Goal: Task Accomplishment & Management: Use online tool/utility

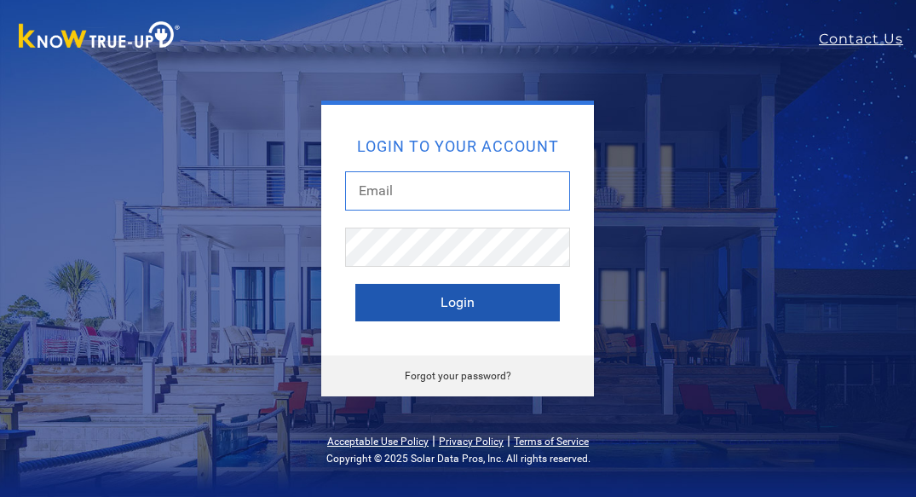
type input "[EMAIL_ADDRESS][DOMAIN_NAME]"
click at [442, 307] on button "Login" at bounding box center [457, 302] width 204 height 37
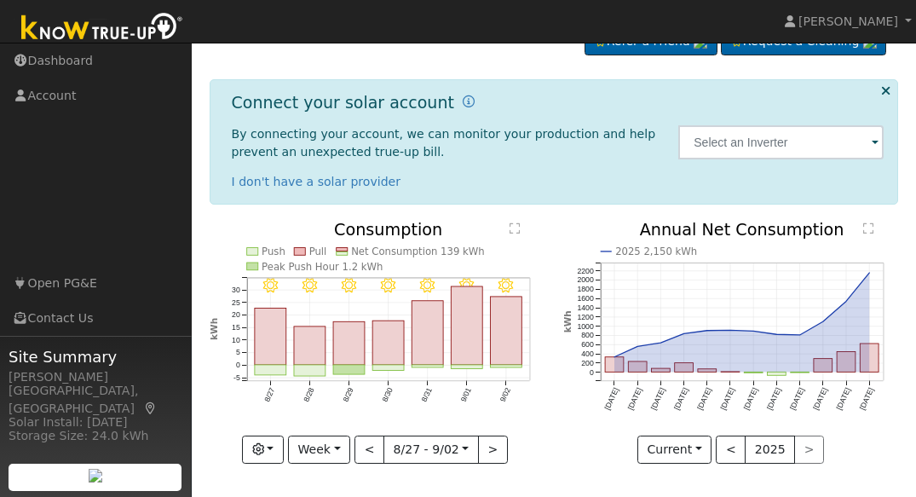
scroll to position [37, 0]
click at [874, 147] on span at bounding box center [874, 143] width 7 height 20
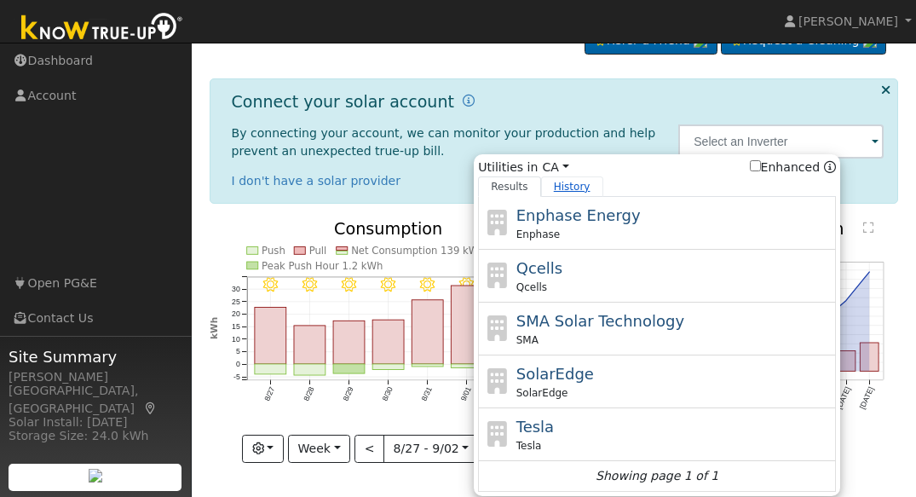
click at [571, 184] on link "History" at bounding box center [572, 186] width 62 height 20
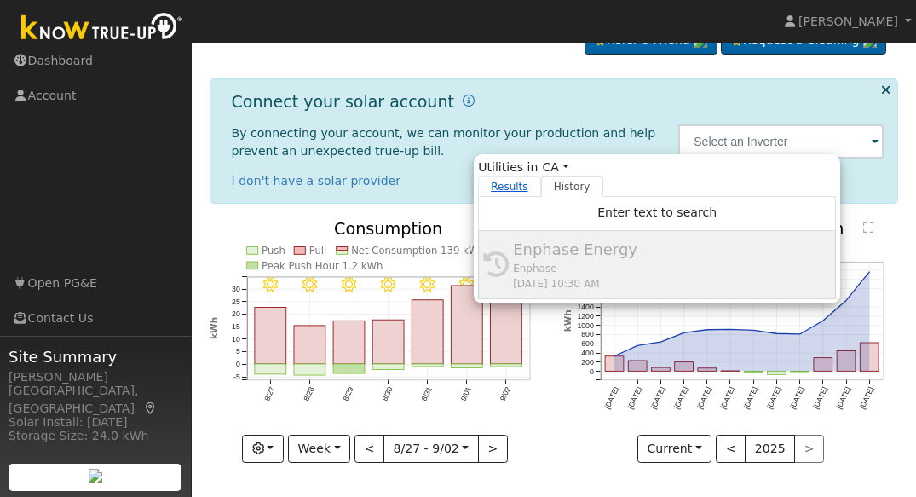
click at [507, 182] on link "Results" at bounding box center [509, 186] width 63 height 20
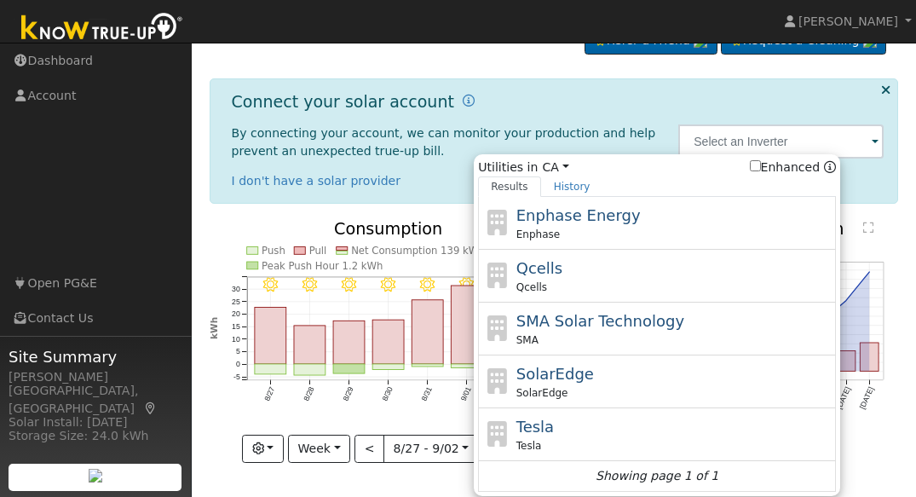
click at [95, 181] on ul "Navigation Dashboard Account Links Open PG&E Contact Us" at bounding box center [96, 291] width 192 height 497
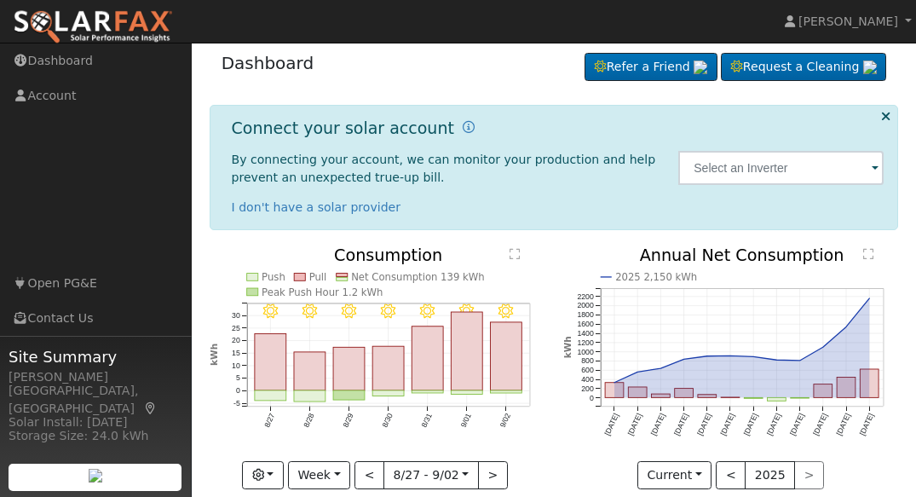
scroll to position [9, 0]
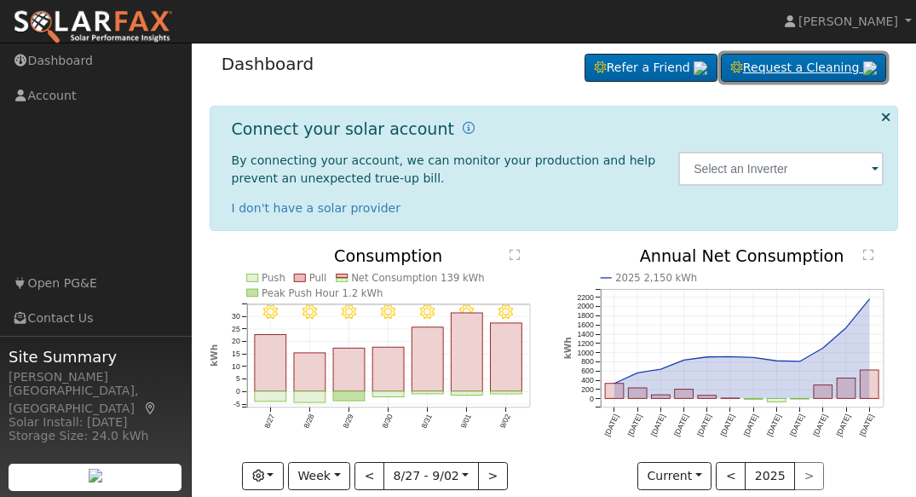
click at [805, 67] on link "Request a Cleaning" at bounding box center [802, 68] width 165 height 29
